Goal: Task Accomplishment & Management: Manage account settings

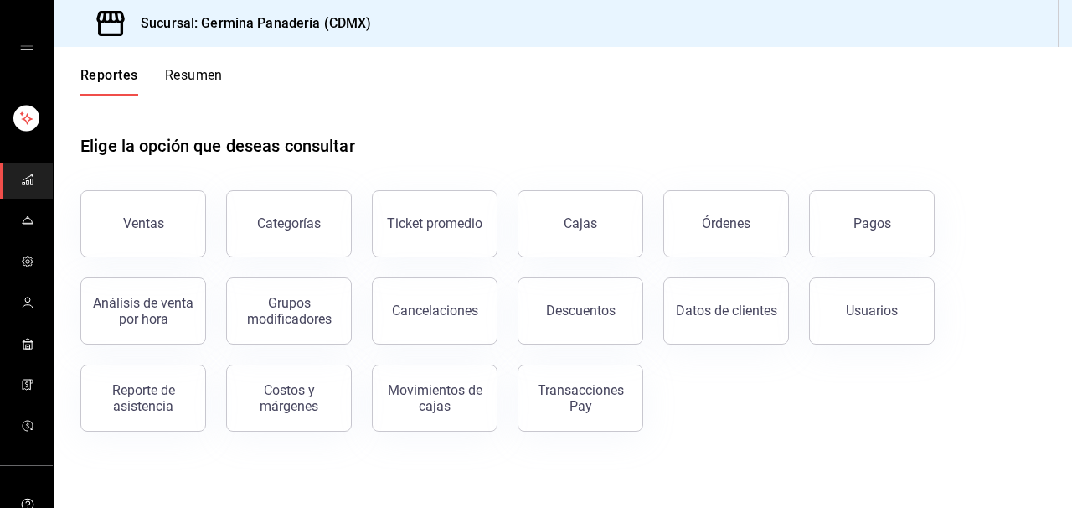
click at [32, 56] on icon "open drawer" at bounding box center [26, 50] width 13 height 13
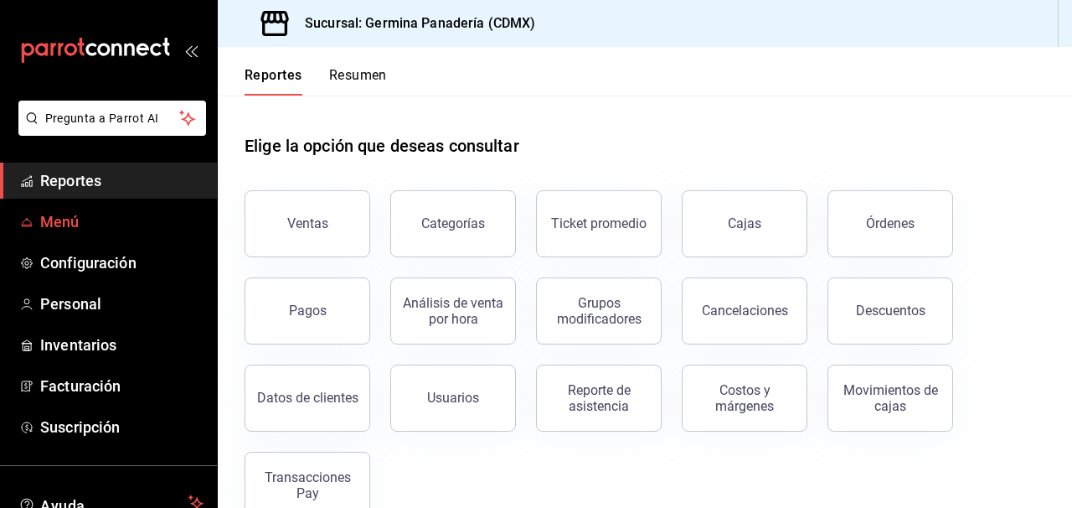
click at [144, 220] on span "Menú" at bounding box center [121, 221] width 163 height 23
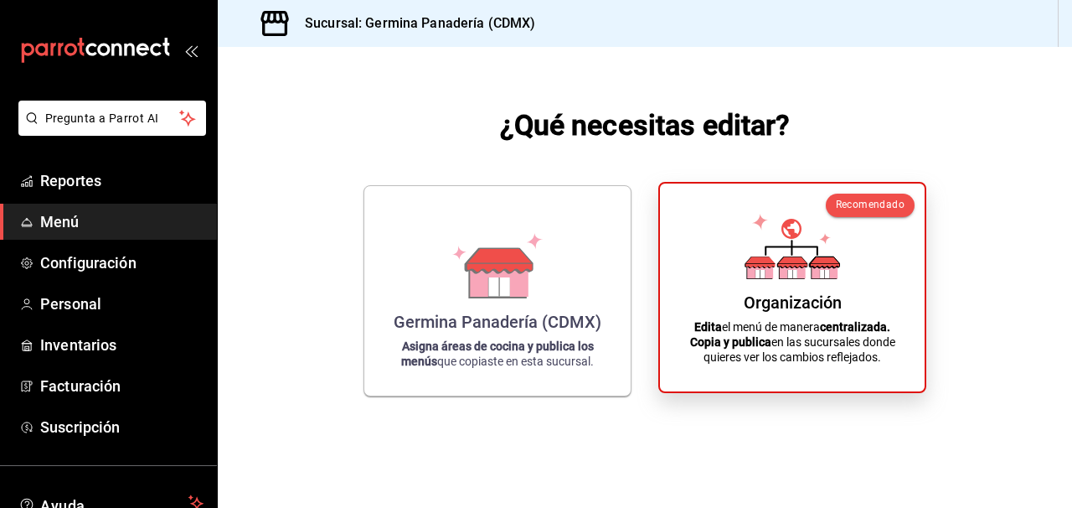
click at [748, 293] on div "Organización" at bounding box center [793, 302] width 98 height 20
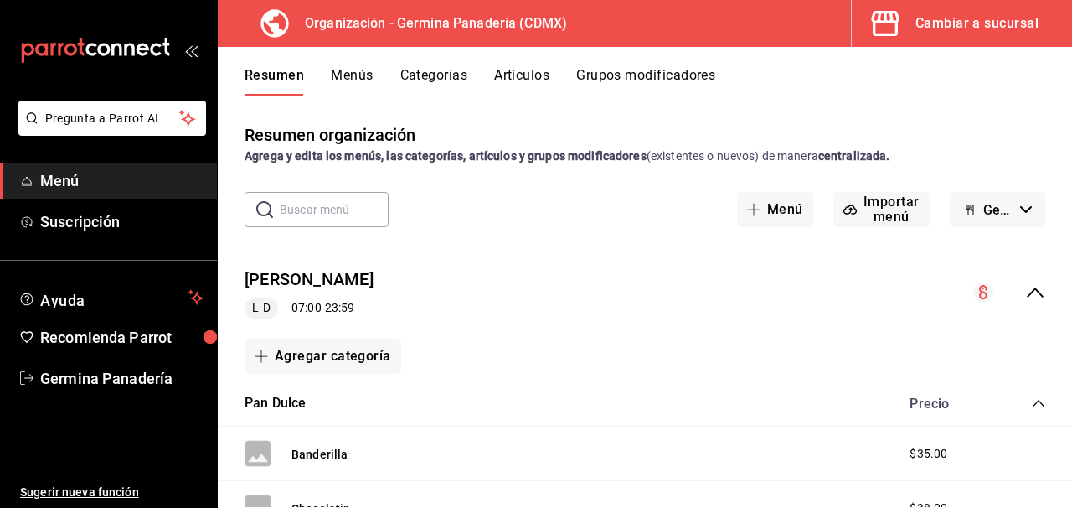
click at [530, 77] on button "Artículos" at bounding box center [521, 81] width 55 height 28
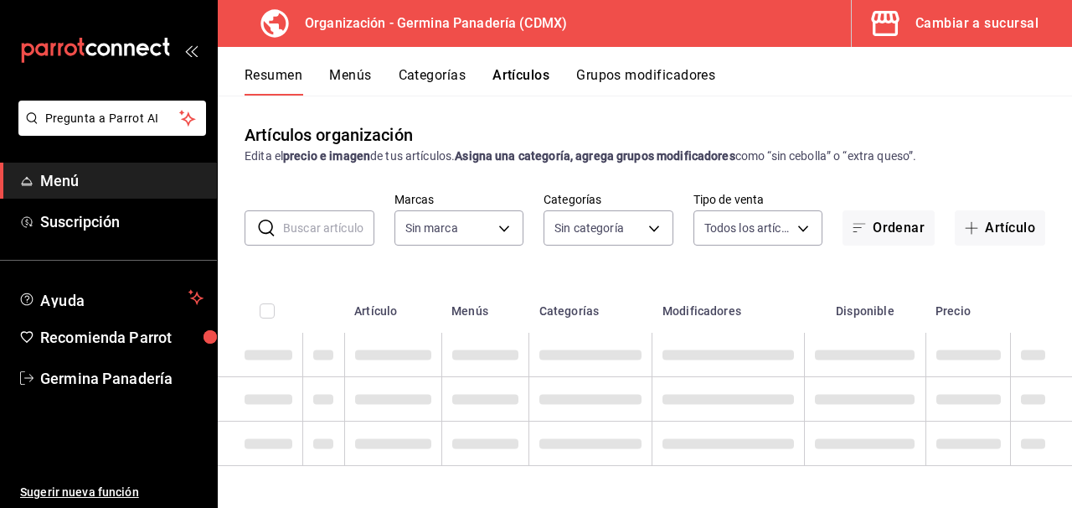
click at [443, 65] on div "Resumen Menús Categorías Artículos Grupos modificadores" at bounding box center [645, 71] width 855 height 49
type input "9b1b34a3-1ddb-4154-9277-068d723f008c"
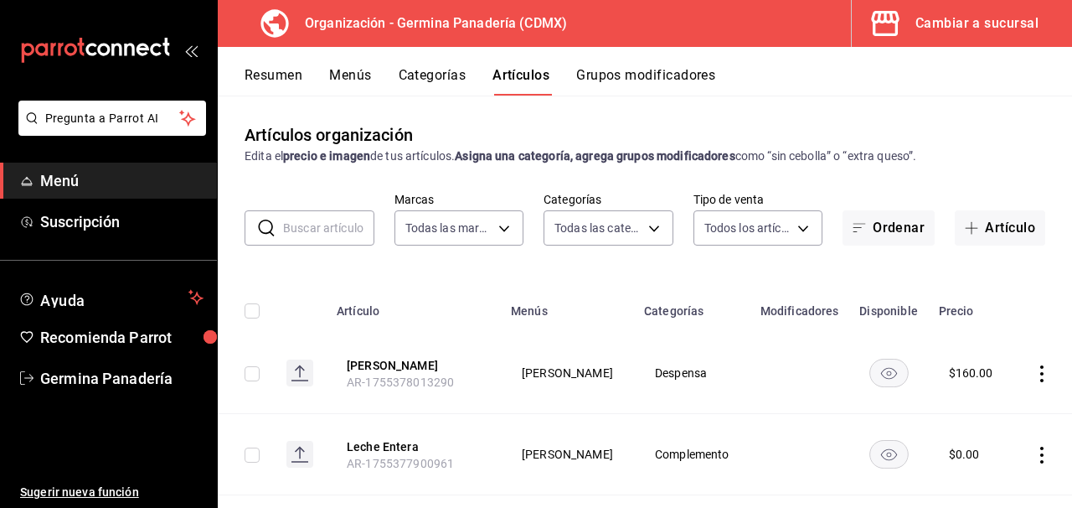
type input "6c65744e-a1b8-4012-96e6-33e77d16f2fd,630f1c36-ca98-4266-84ae-552b49385a73,f8a27…"
click at [440, 83] on button "Categorías" at bounding box center [433, 81] width 68 height 28
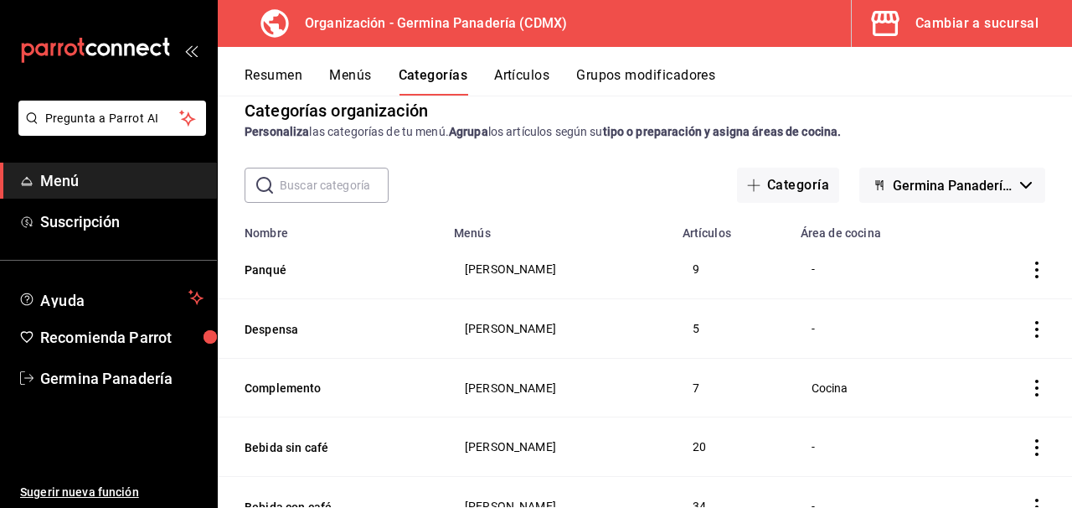
scroll to position [25, 0]
click at [266, 328] on button "Despensa" at bounding box center [329, 328] width 168 height 17
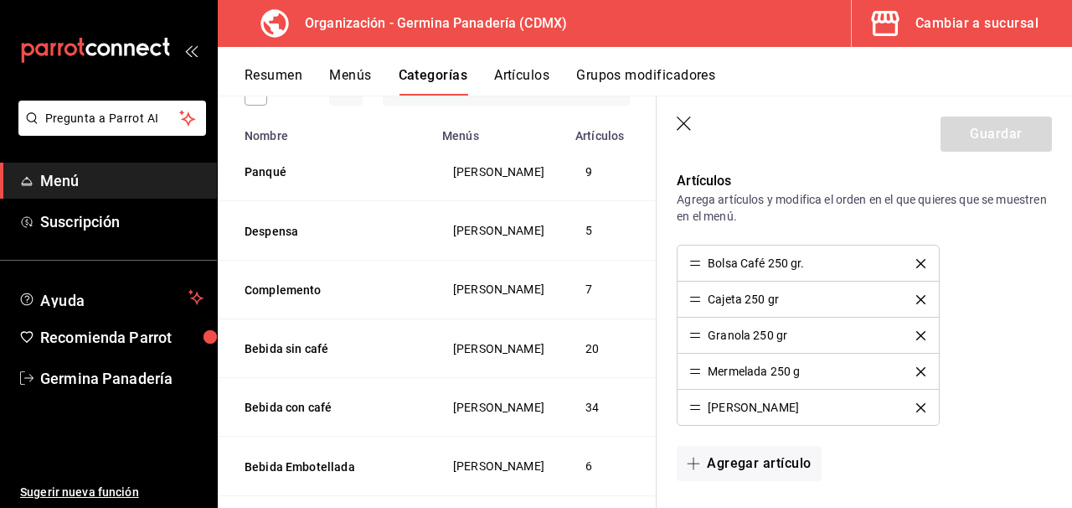
scroll to position [140, 0]
